Goal: Task Accomplishment & Management: Use online tool/utility

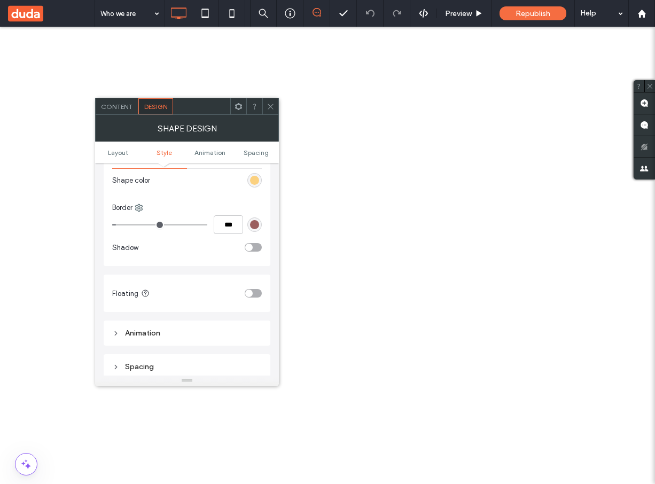
scroll to position [401, 0]
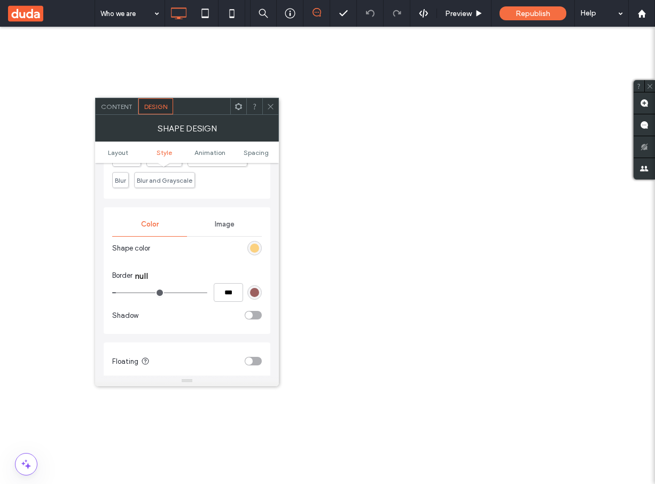
scroll to position [335, 0]
click at [126, 106] on span "Content" at bounding box center [116, 107] width 31 height 8
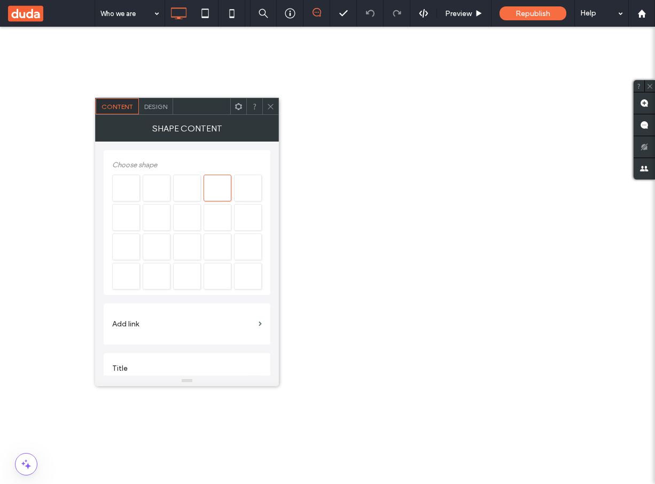
click at [156, 106] on span "Design" at bounding box center [155, 107] width 23 height 8
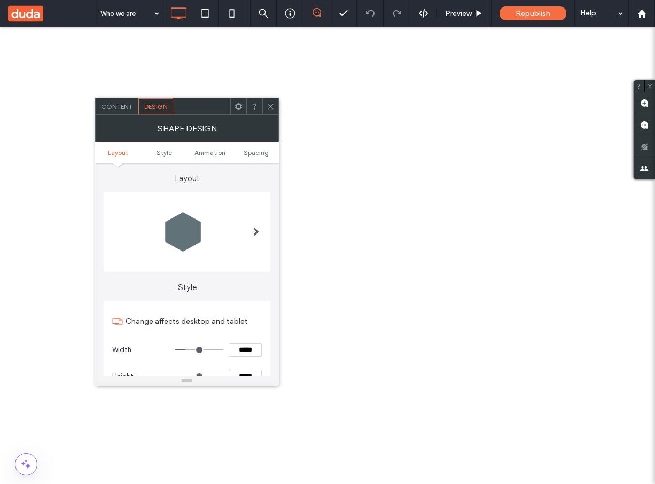
click at [122, 111] on div "Content" at bounding box center [117, 106] width 43 height 16
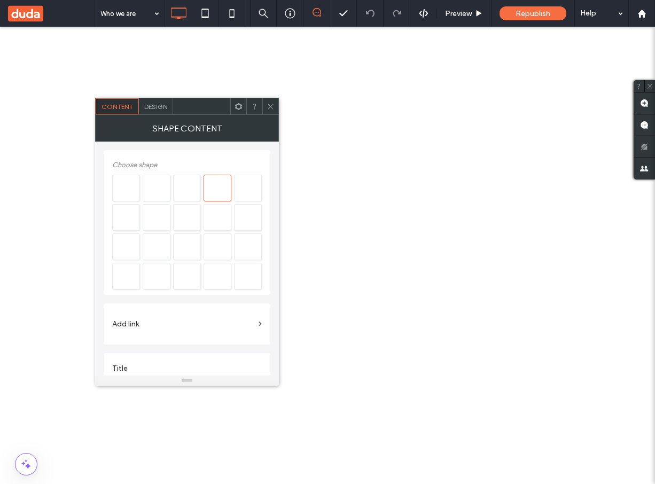
click at [160, 113] on div "Design" at bounding box center [156, 106] width 34 height 16
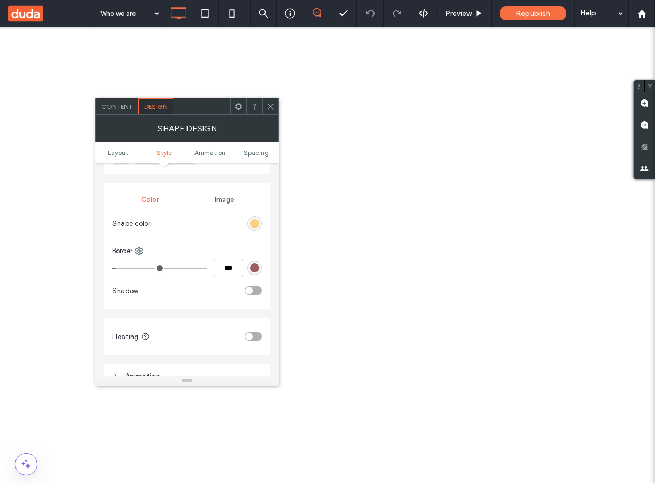
scroll to position [360, 0]
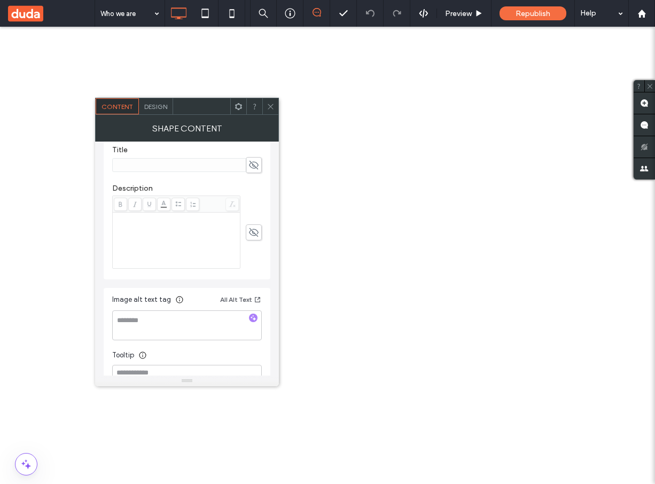
scroll to position [229, 0]
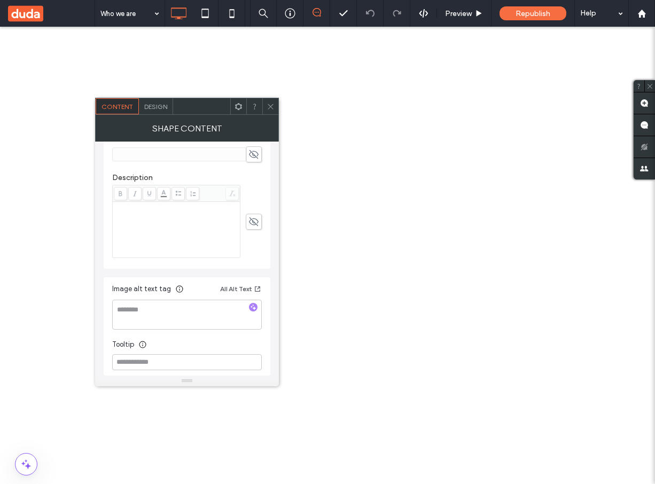
click at [162, 107] on span "Design" at bounding box center [155, 107] width 23 height 8
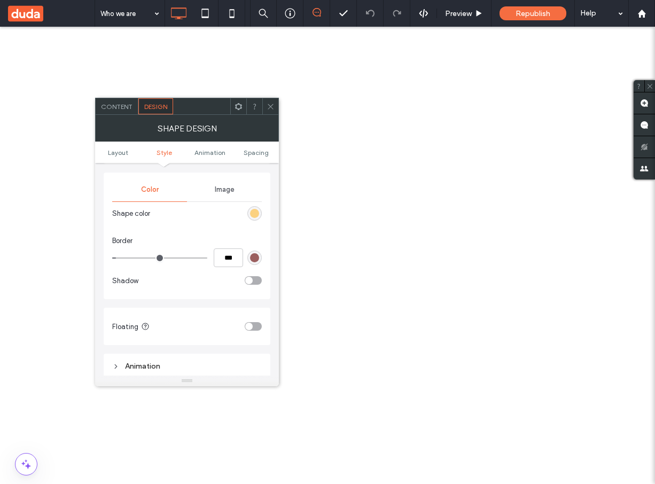
scroll to position [370, 0]
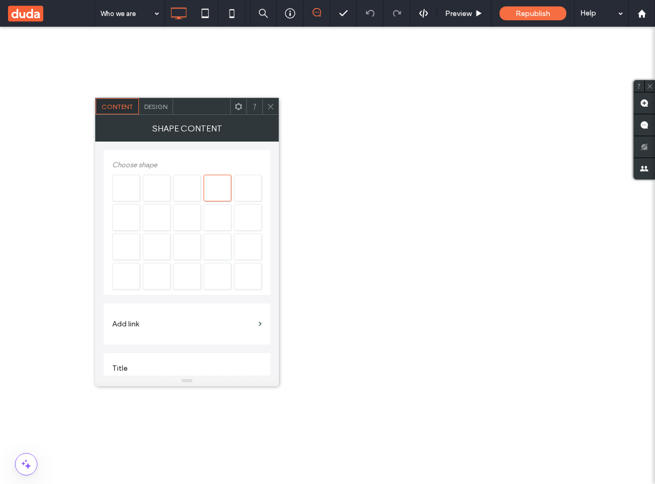
click at [155, 109] on span "Design" at bounding box center [155, 107] width 23 height 8
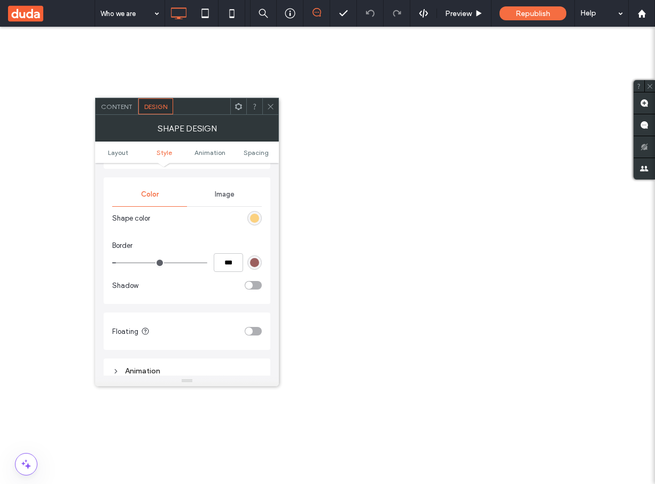
scroll to position [354, 0]
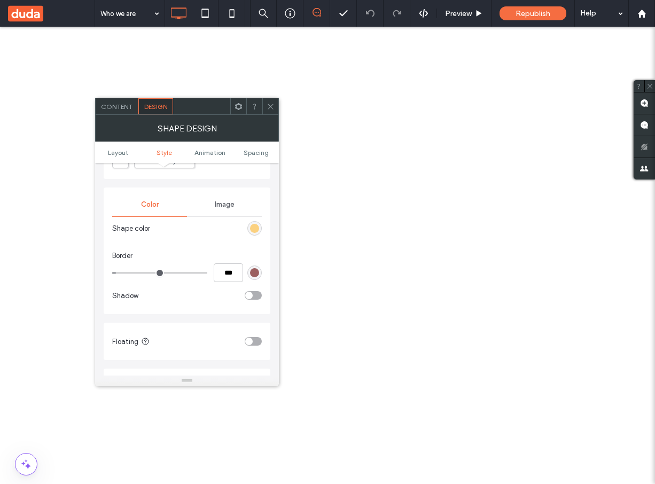
type input "*"
type input "***"
type input "*"
type input "***"
drag, startPoint x: 119, startPoint y: 275, endPoint x: 104, endPoint y: 275, distance: 14.9
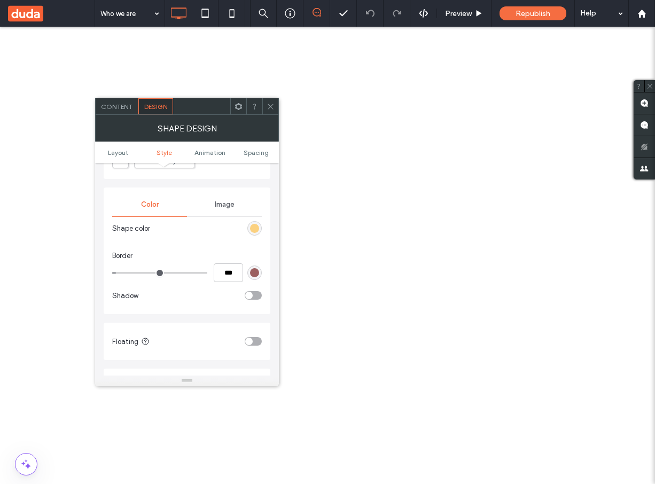
click at [112, 273] on input "range" at bounding box center [159, 272] width 95 height 1
type input "*"
type input "***"
type input "*"
click at [125, 273] on input "range" at bounding box center [159, 272] width 95 height 1
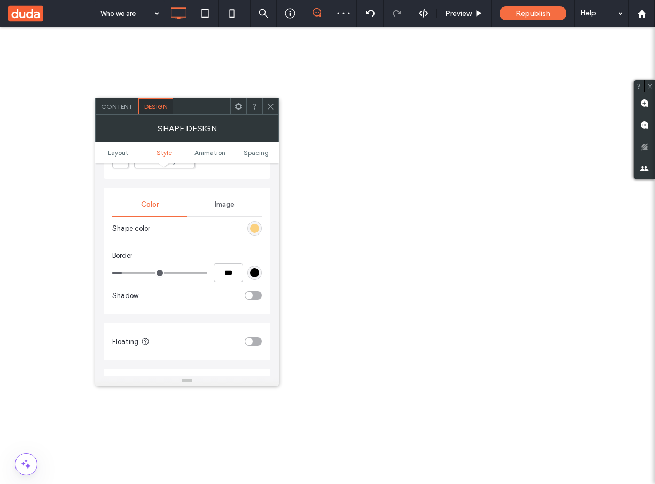
click at [254, 276] on div "black" at bounding box center [254, 272] width 9 height 9
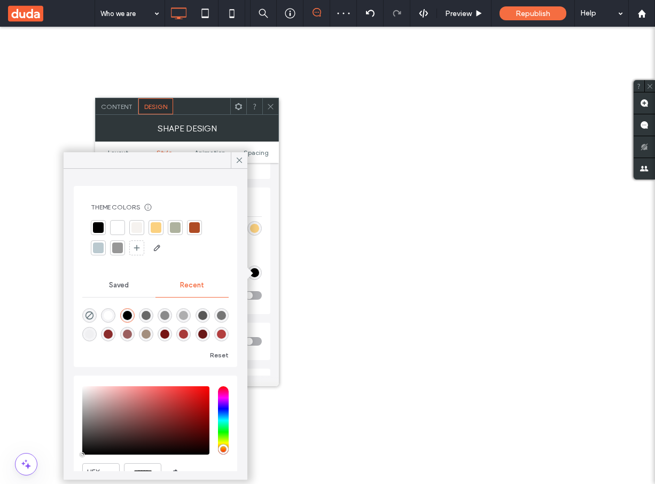
click at [155, 229] on div at bounding box center [156, 227] width 11 height 11
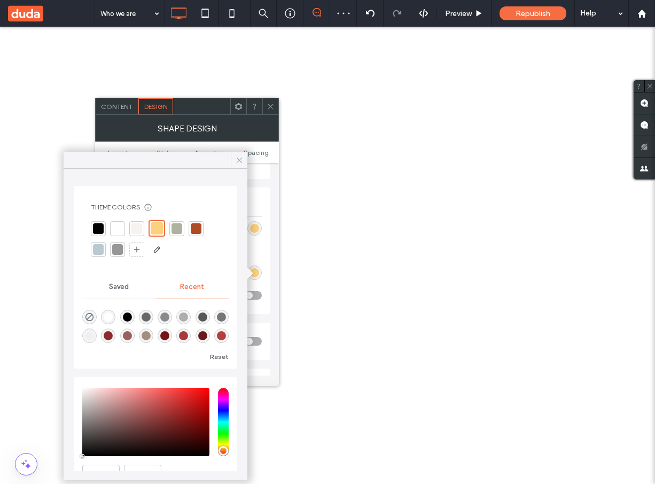
click at [242, 162] on icon at bounding box center [239, 160] width 10 height 10
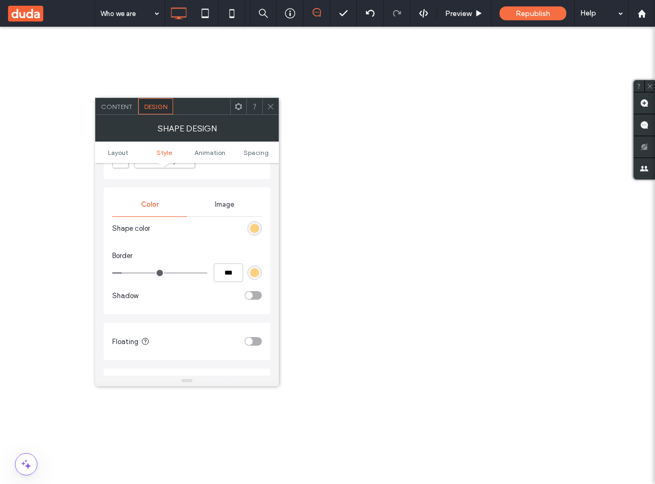
click at [255, 271] on div "rgba(251, 209, 128, 1)" at bounding box center [254, 272] width 9 height 9
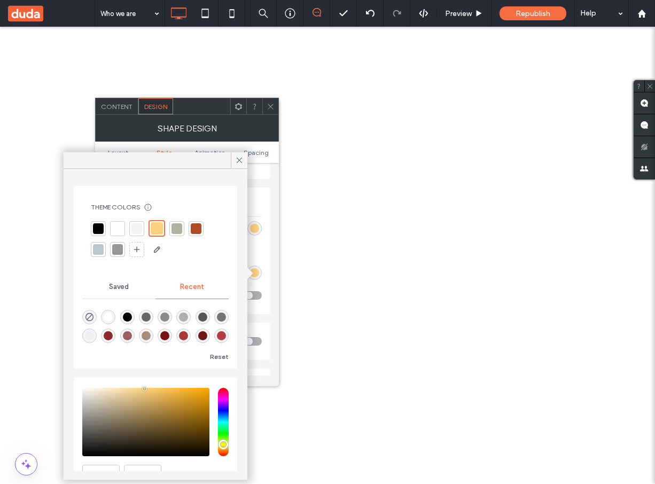
click at [193, 226] on div at bounding box center [196, 228] width 11 height 11
click at [242, 160] on icon at bounding box center [239, 160] width 10 height 10
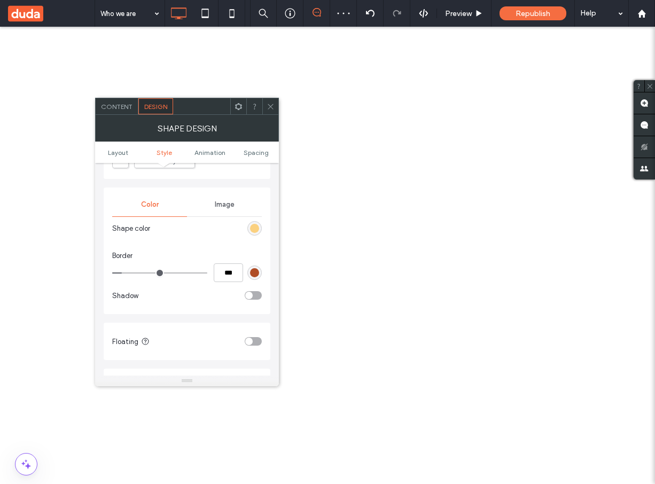
click at [271, 187] on div "Layout Style Change affects desktop and tablet Width ***** Height ***** Keep pr…" at bounding box center [187, 269] width 184 height 212
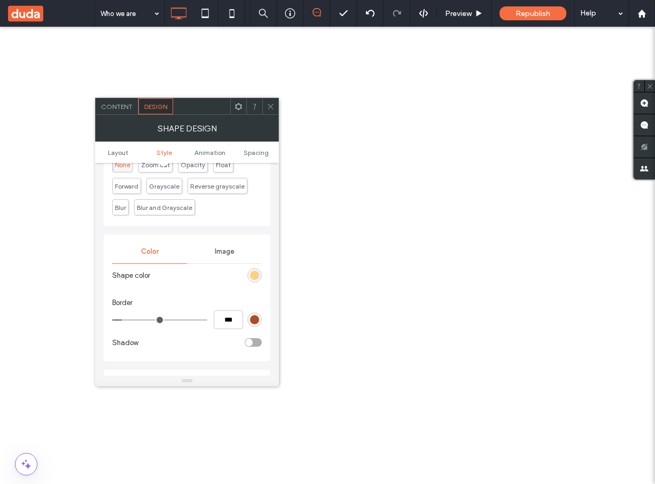
click at [224, 251] on span "Image" at bounding box center [225, 251] width 20 height 9
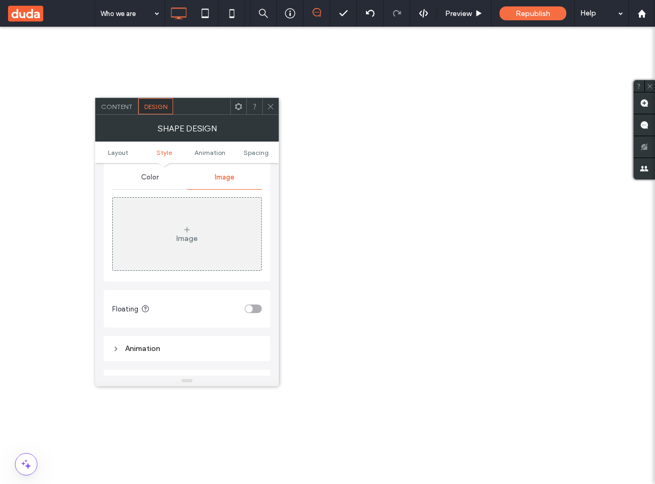
scroll to position [353, 0]
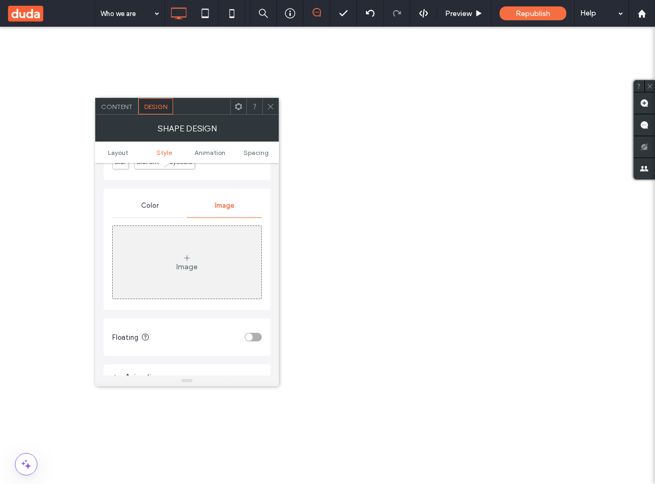
click at [218, 256] on div "Image" at bounding box center [187, 262] width 148 height 70
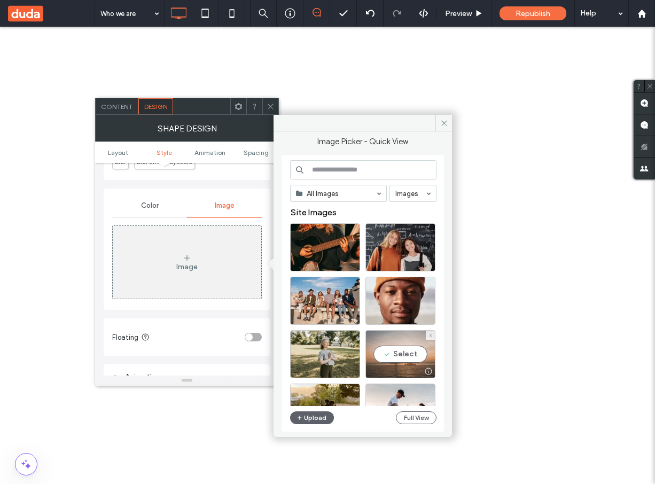
click at [406, 359] on div "Select" at bounding box center [400, 354] width 70 height 48
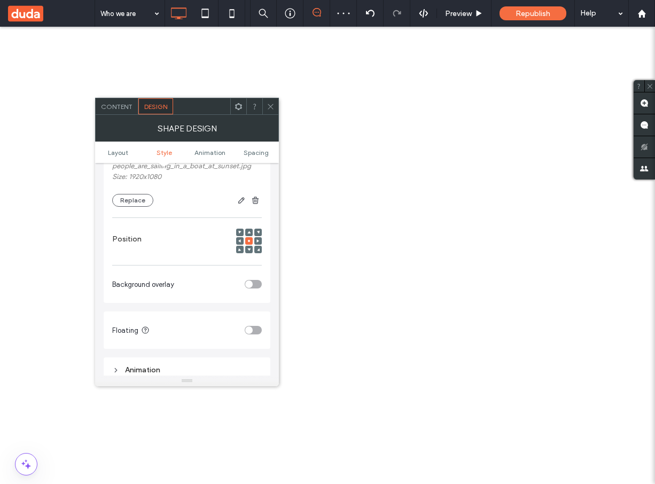
scroll to position [507, 0]
click at [255, 290] on div "toggle" at bounding box center [253, 285] width 17 height 9
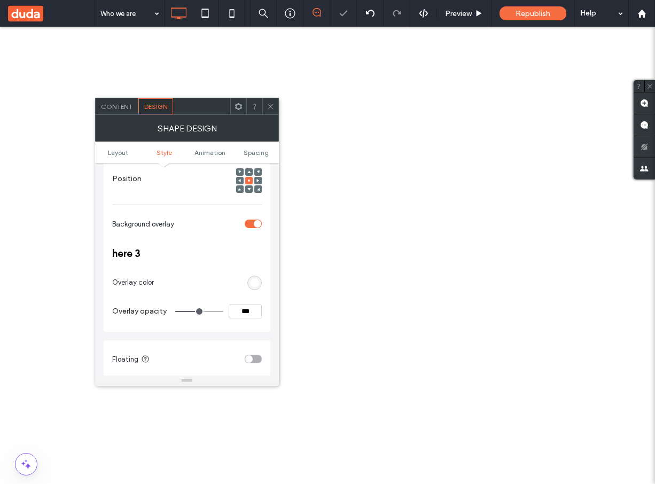
scroll to position [570, 0]
drag, startPoint x: 112, startPoint y: 245, endPoint x: 141, endPoint y: 245, distance: 28.8
click at [141, 247] on h3 "here 3" at bounding box center [186, 253] width 149 height 12
copy h3 "here 3"
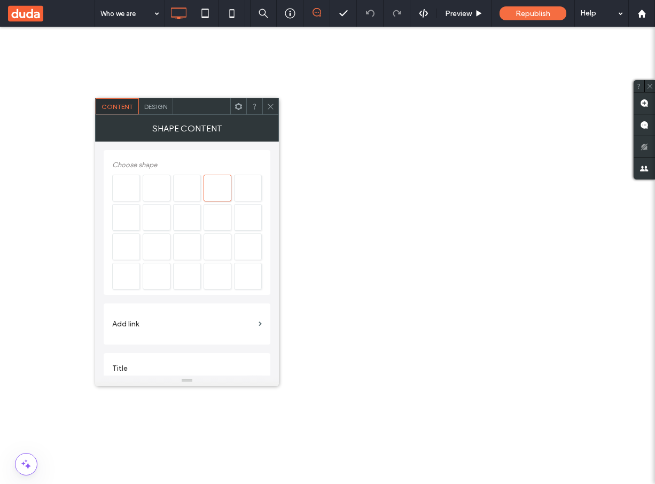
click at [156, 112] on div "Design" at bounding box center [156, 106] width 34 height 16
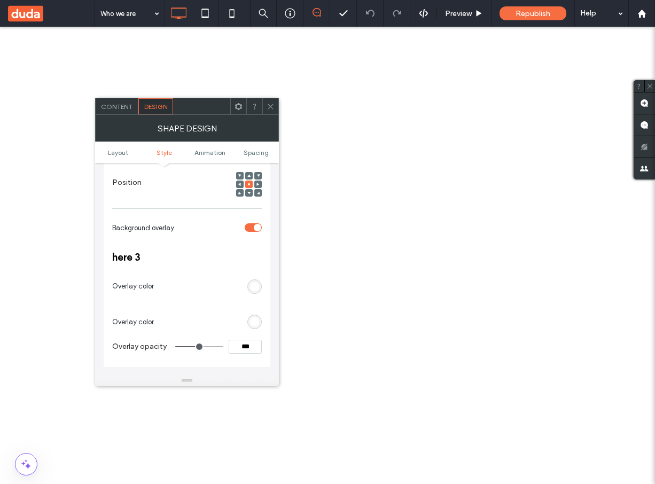
scroll to position [567, 0]
click at [254, 280] on div "#ffffff" at bounding box center [254, 284] width 9 height 9
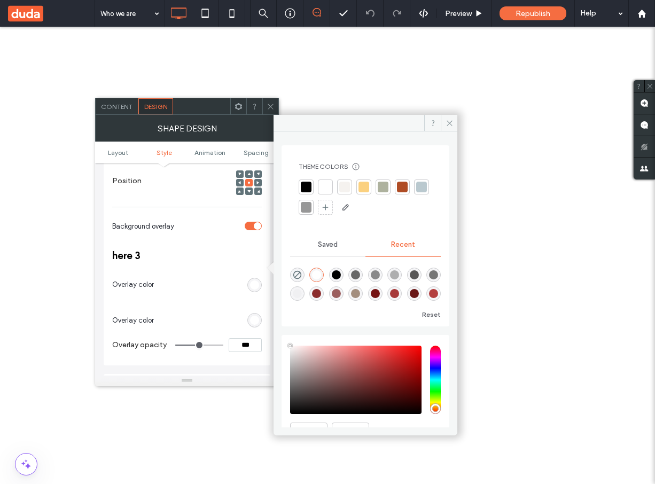
click at [341, 296] on div "rgba(155, 95, 95, 1)" at bounding box center [336, 293] width 9 height 9
type input "*******"
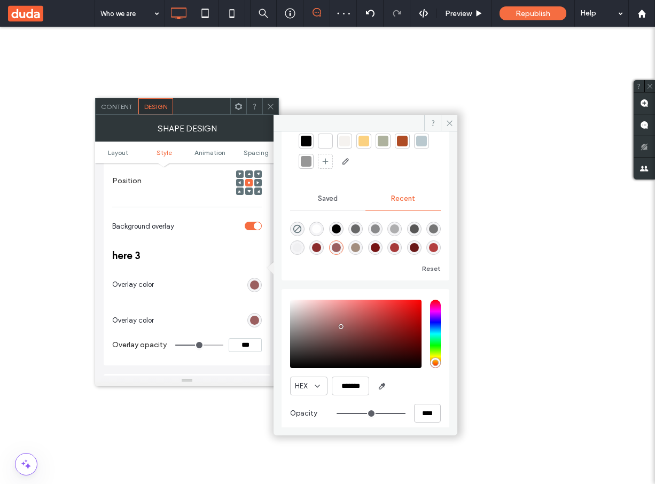
scroll to position [54, 0]
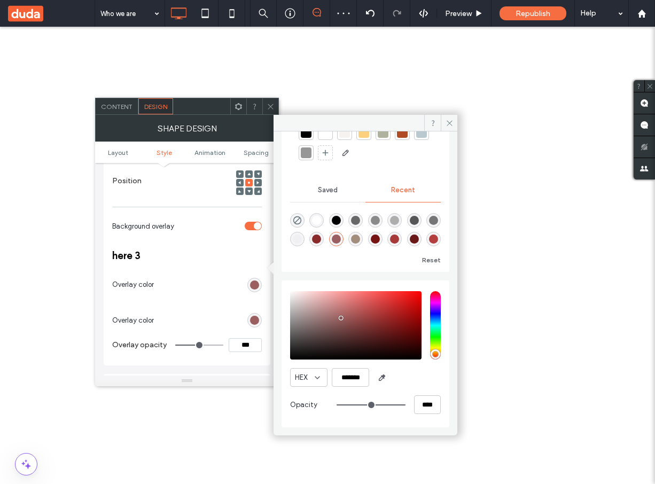
click at [255, 316] on div "rgba(155, 95, 95, 1)" at bounding box center [254, 320] width 9 height 9
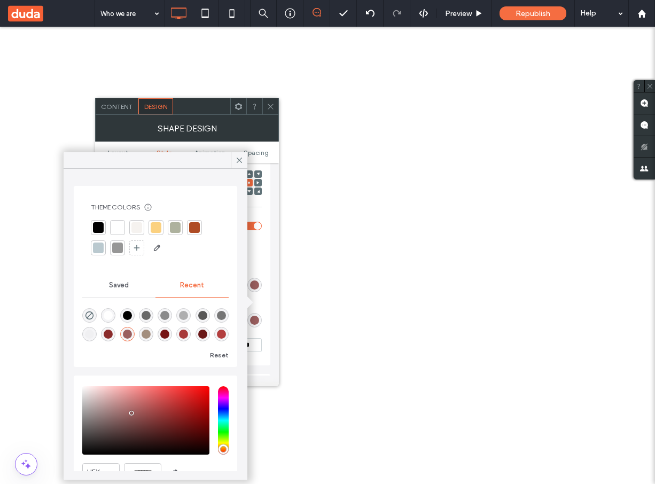
click at [155, 225] on div at bounding box center [156, 227] width 11 height 11
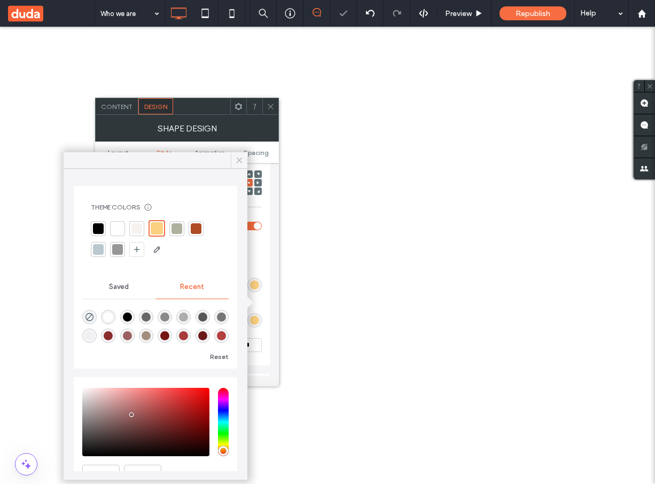
click at [240, 161] on use at bounding box center [238, 159] width 5 height 5
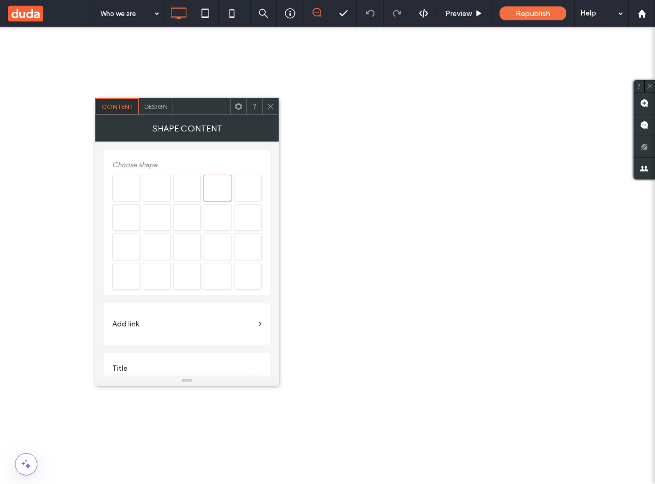
click at [161, 106] on span "Design" at bounding box center [155, 107] width 23 height 8
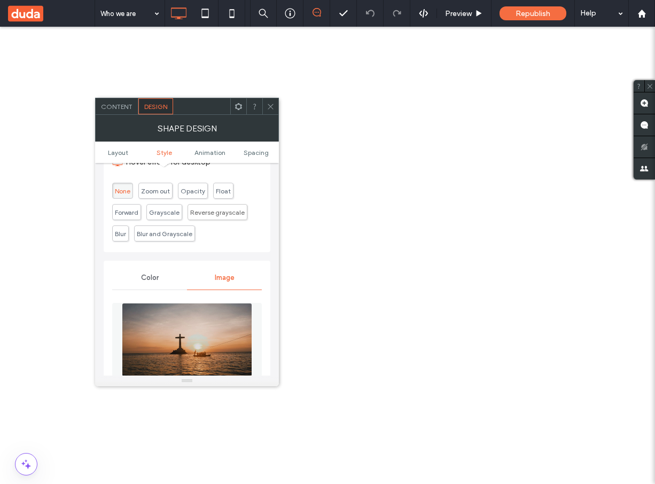
click at [147, 273] on div "Color" at bounding box center [149, 277] width 75 height 23
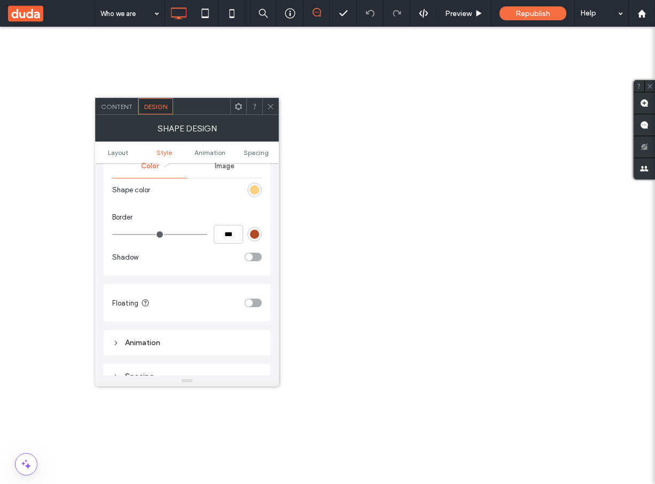
scroll to position [394, 0]
type input "*"
type input "***"
type input "*"
click at [124, 233] on input "range" at bounding box center [159, 232] width 95 height 1
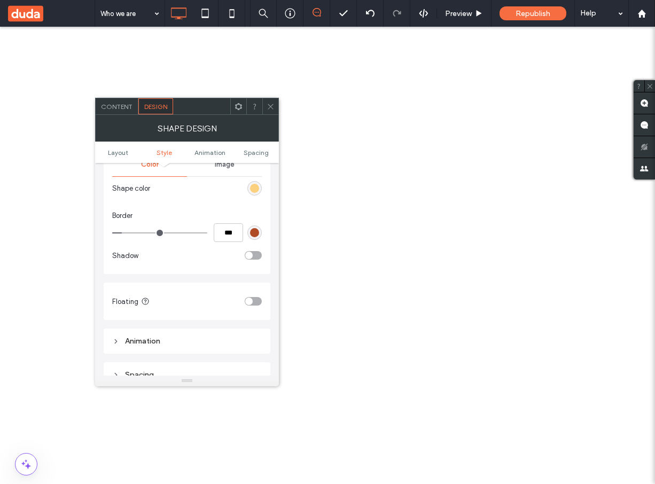
click at [126, 114] on div "Content Design" at bounding box center [187, 106] width 184 height 17
click at [118, 108] on span "Content" at bounding box center [116, 107] width 31 height 8
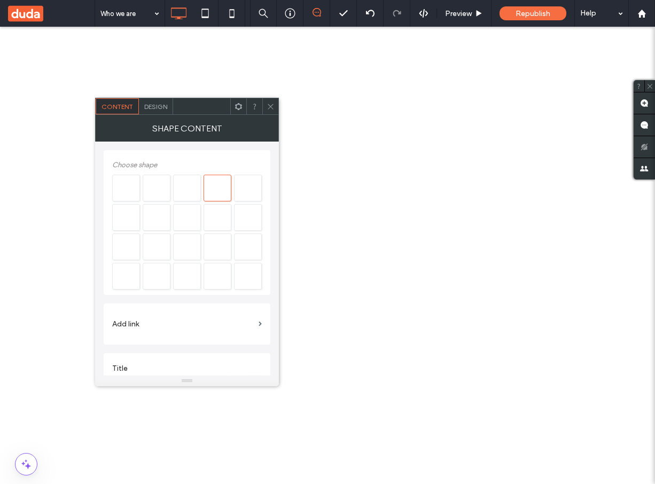
click at [148, 107] on span "Design" at bounding box center [155, 107] width 23 height 8
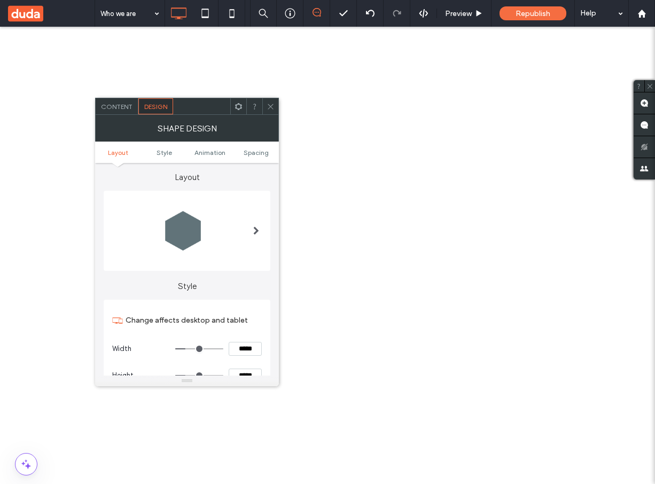
scroll to position [0, 0]
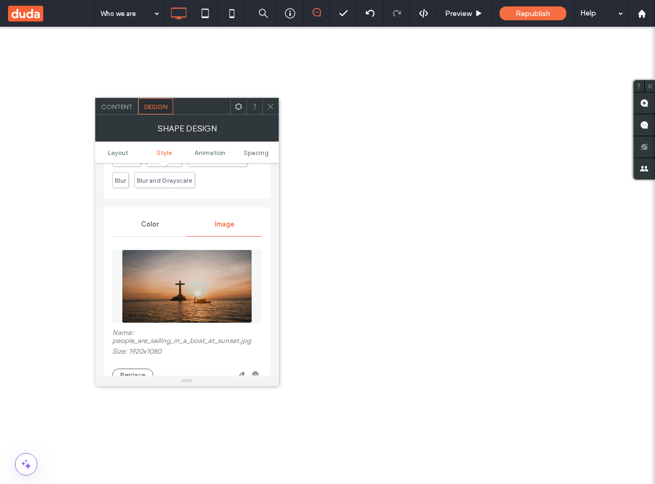
click at [151, 222] on span "Color" at bounding box center [150, 224] width 18 height 9
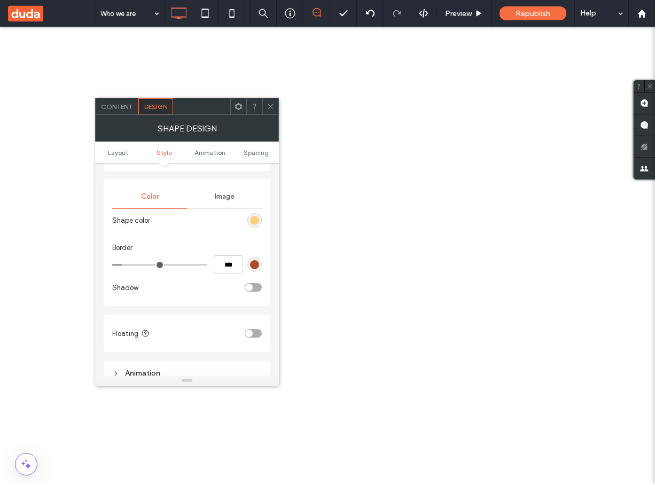
scroll to position [349, 0]
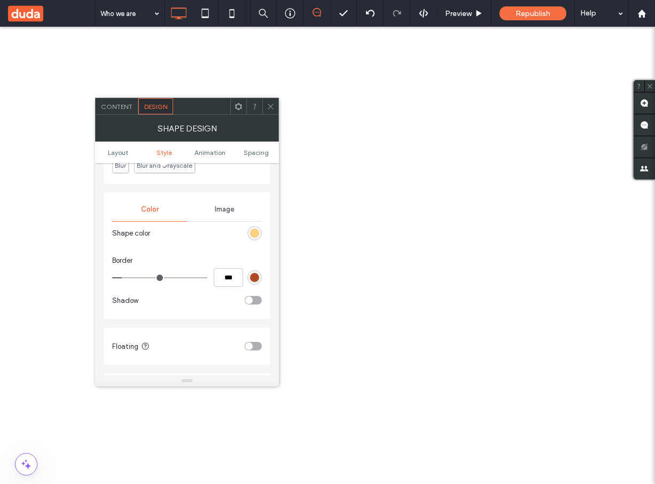
click at [255, 301] on div "toggle" at bounding box center [253, 300] width 17 height 9
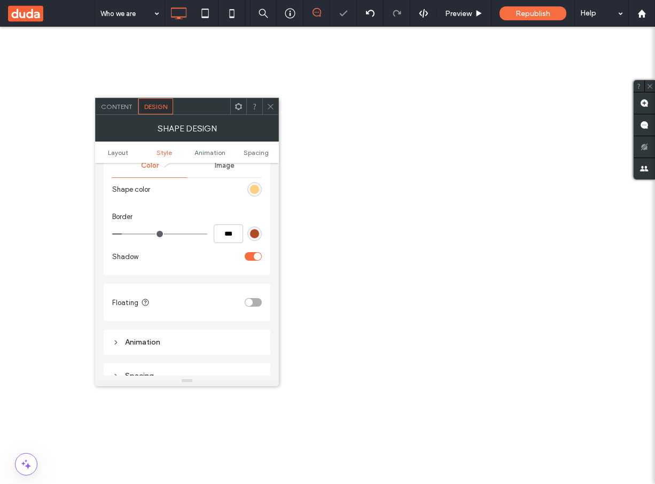
scroll to position [394, 0]
click at [255, 257] on div "toggle" at bounding box center [257, 254] width 7 height 7
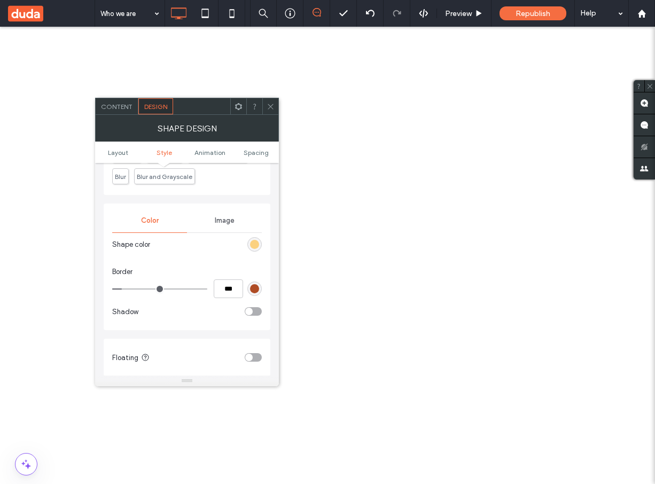
scroll to position [328, 0]
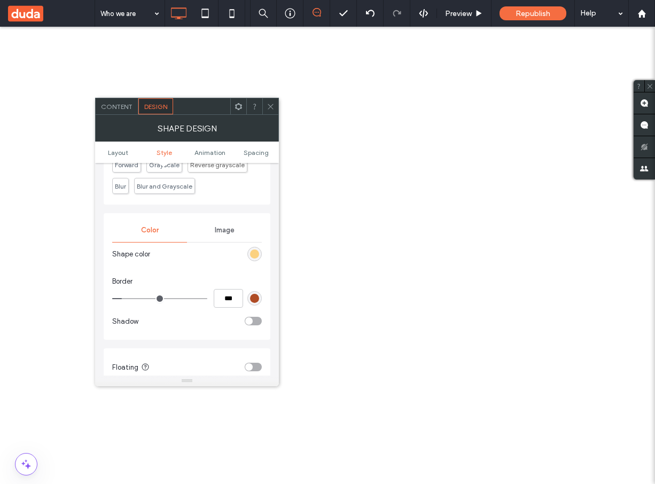
click at [257, 253] on div "rgba(251, 209, 128, 1)" at bounding box center [254, 253] width 9 height 9
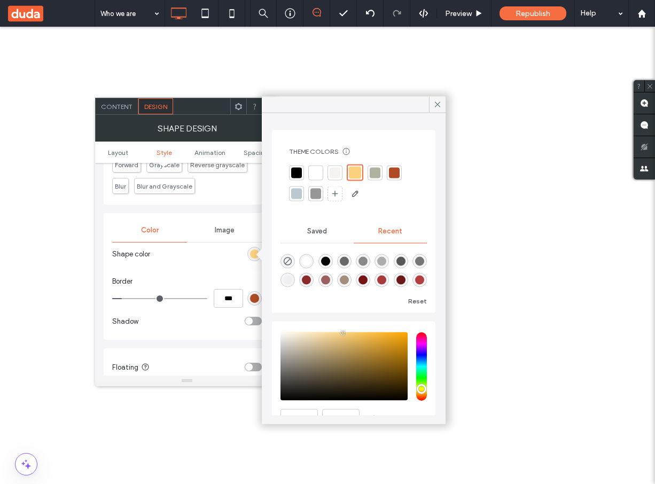
click at [226, 264] on div "Shape color Border *** Shadow" at bounding box center [186, 290] width 149 height 90
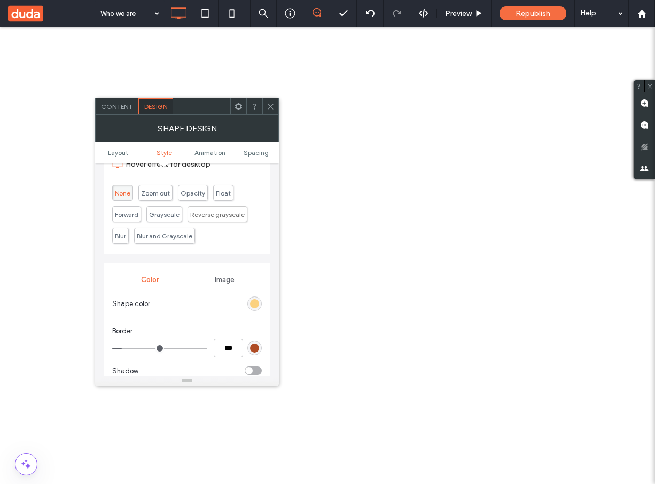
click at [219, 275] on span "Image" at bounding box center [225, 279] width 20 height 9
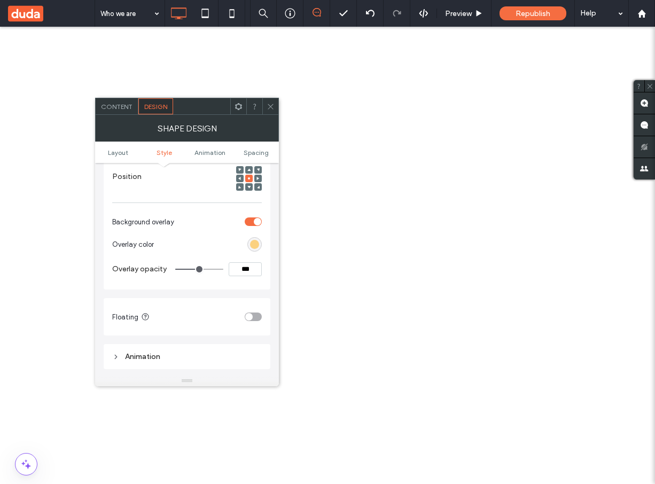
scroll to position [572, 0]
click at [231, 297] on div "Style Change affects desktop and tablet Width ***** Height ***** Keep proportio…" at bounding box center [187, 17] width 167 height 635
click at [256, 243] on div "rgba(251, 209, 128, 1)" at bounding box center [254, 243] width 9 height 9
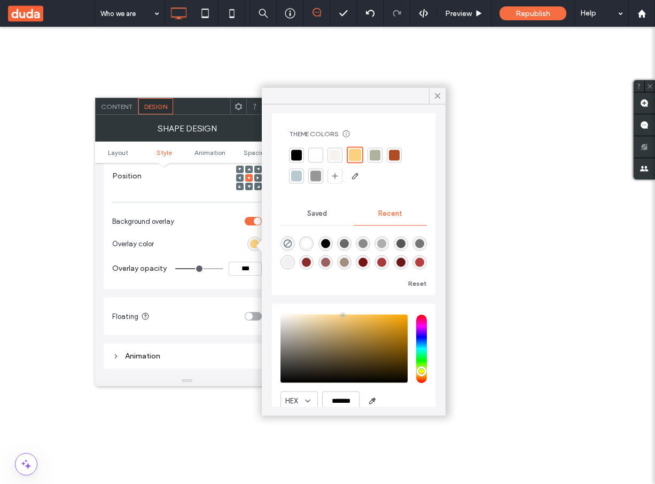
scroll to position [0, 0]
